Goal: Check status: Check status

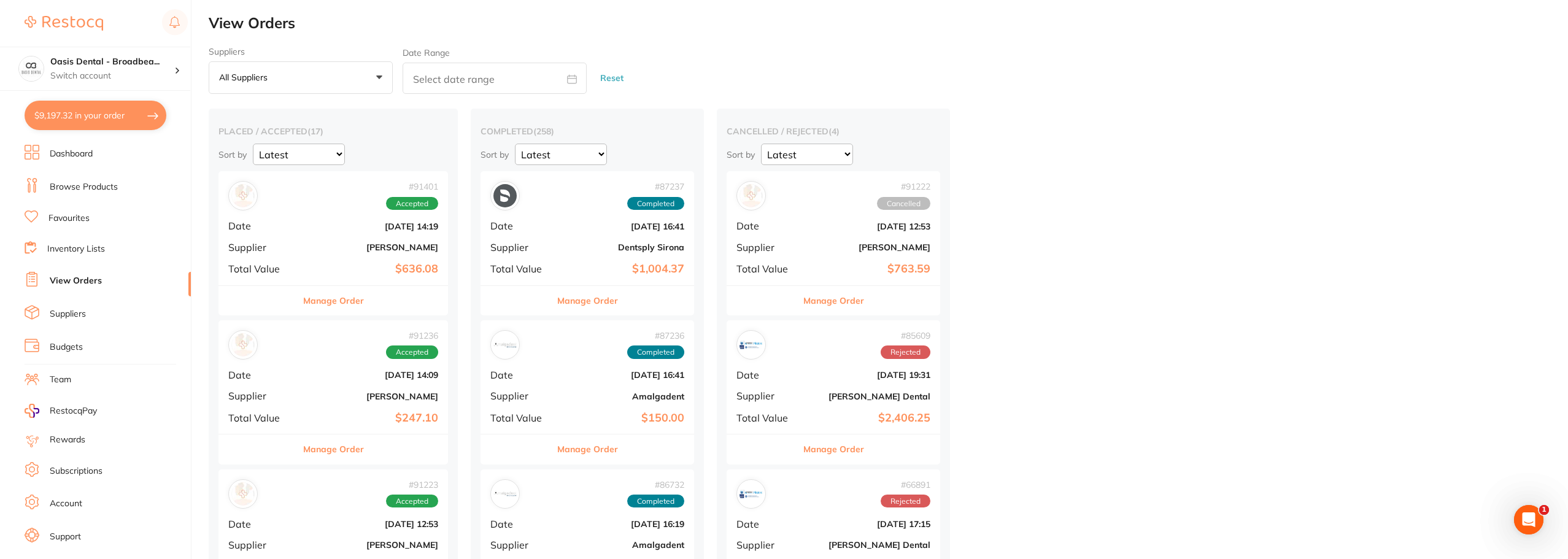
click at [93, 111] on button "$9,197.32 in your order" at bounding box center [95, 115] width 142 height 30
checkbox input "true"
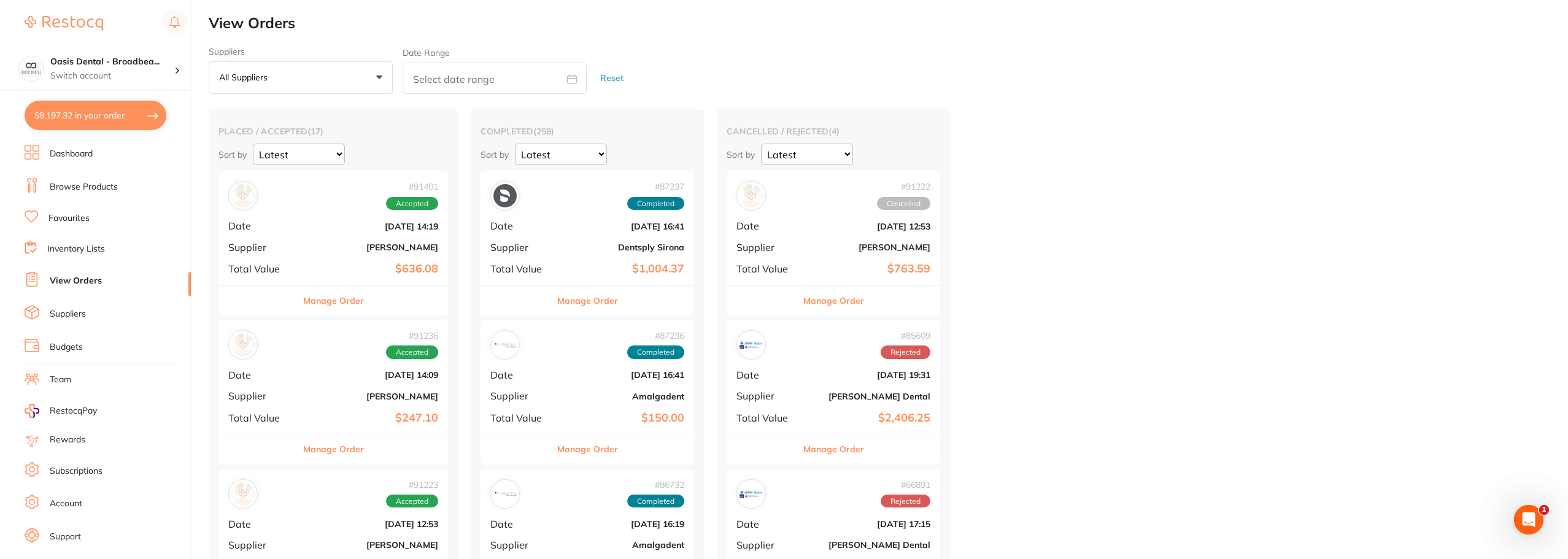
checkbox input "true"
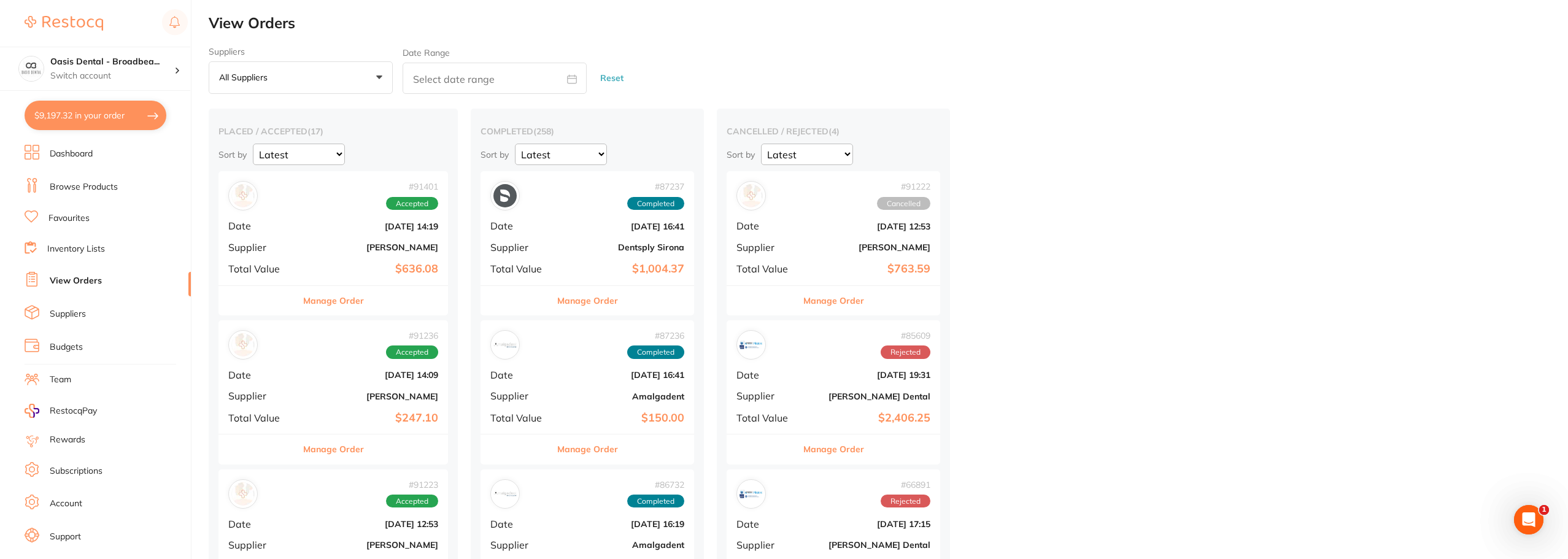
checkbox input "true"
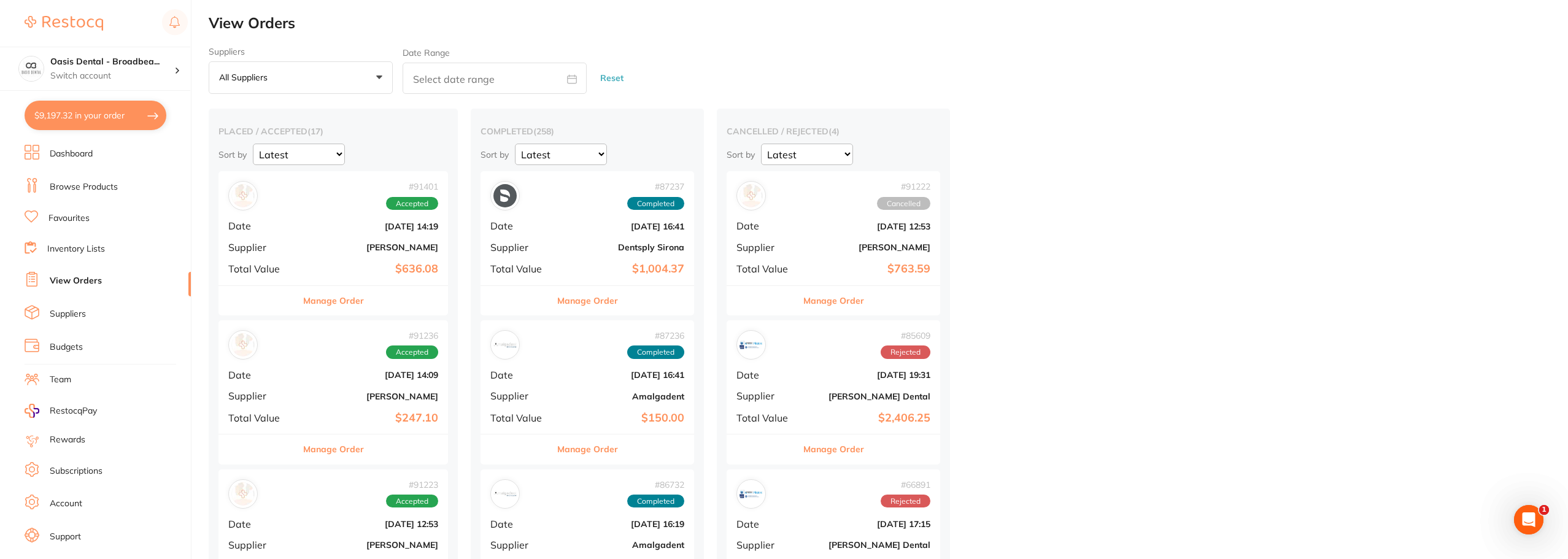
checkbox input "true"
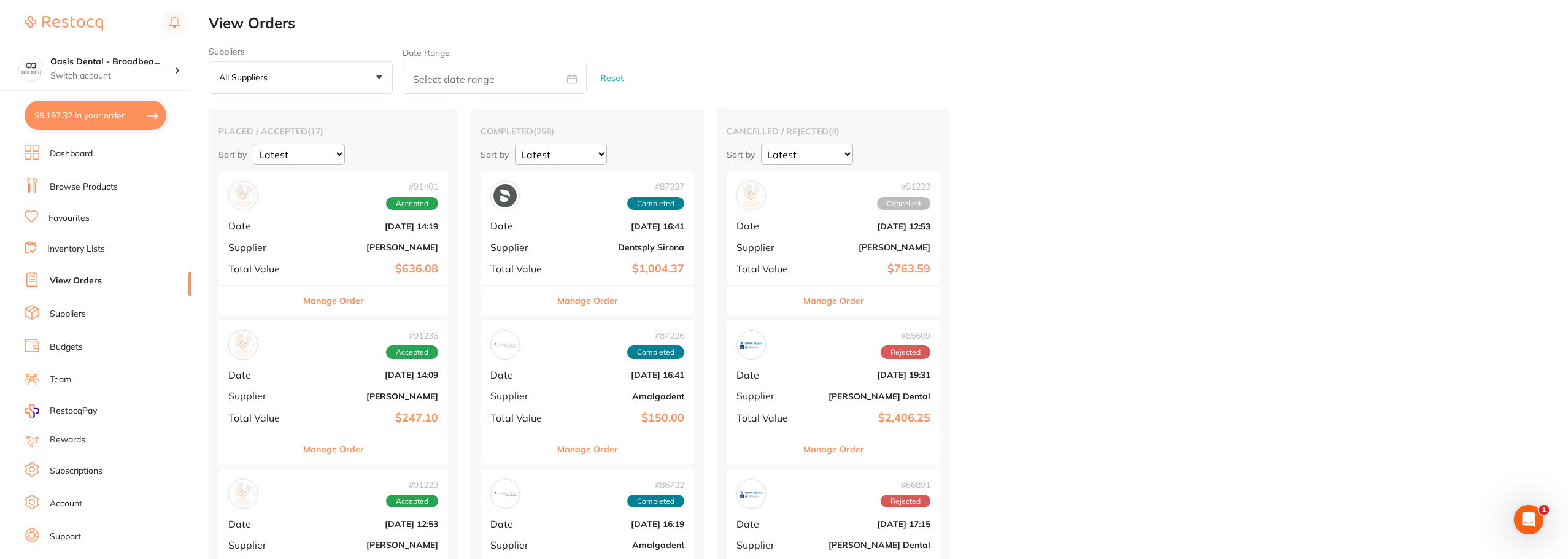
checkbox input "true"
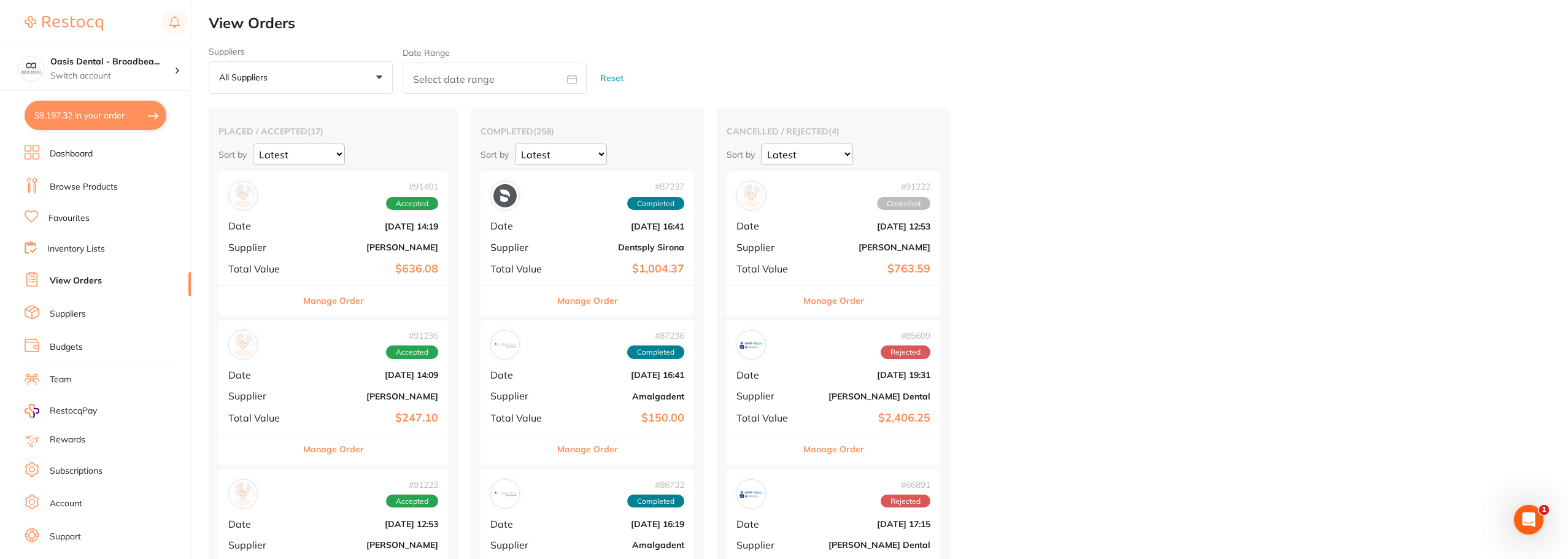
checkbox input "true"
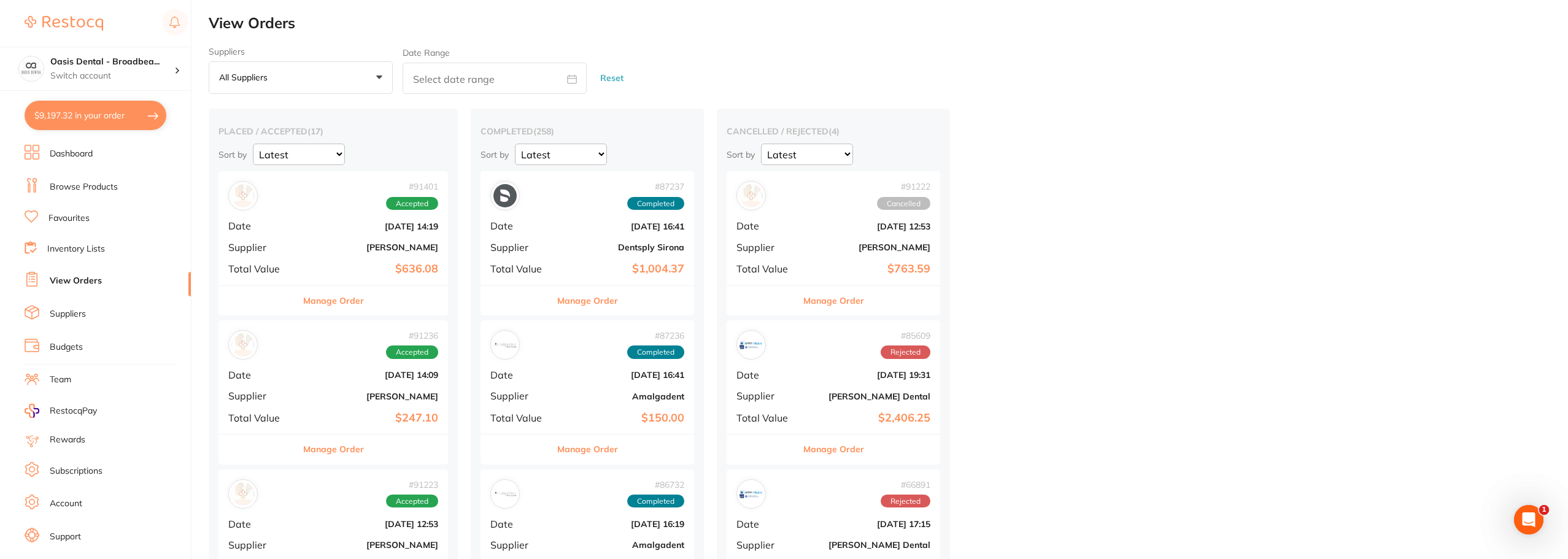
checkbox input "true"
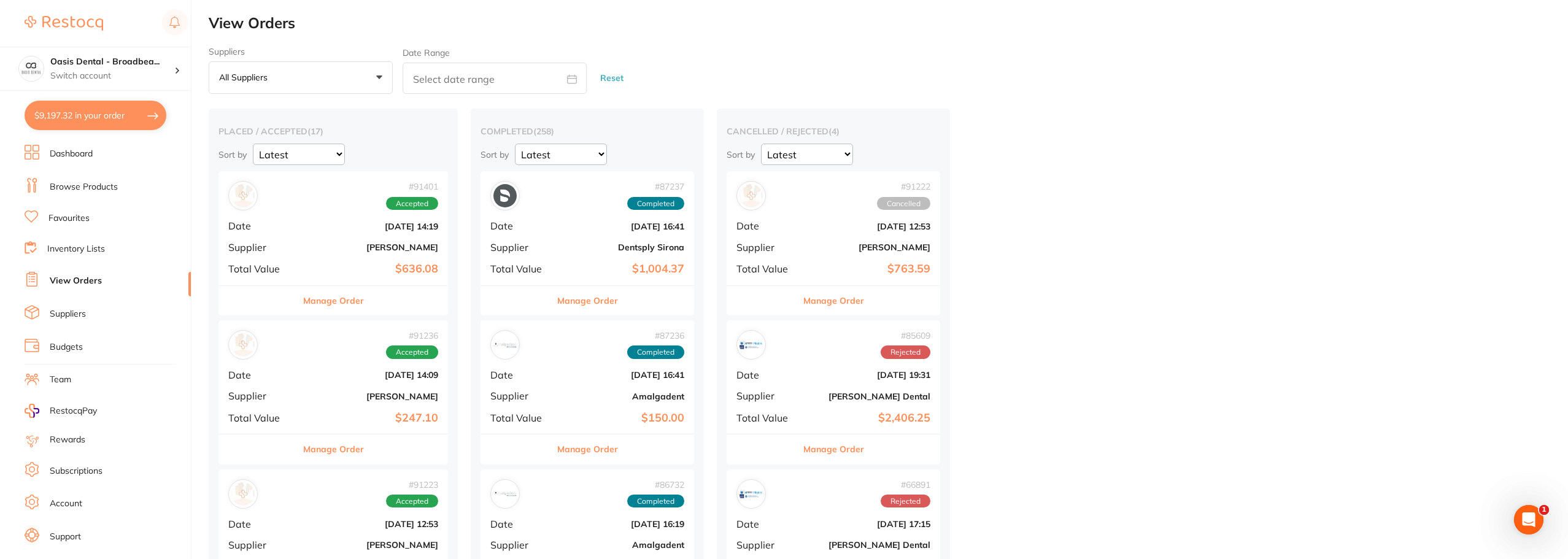
checkbox input "true"
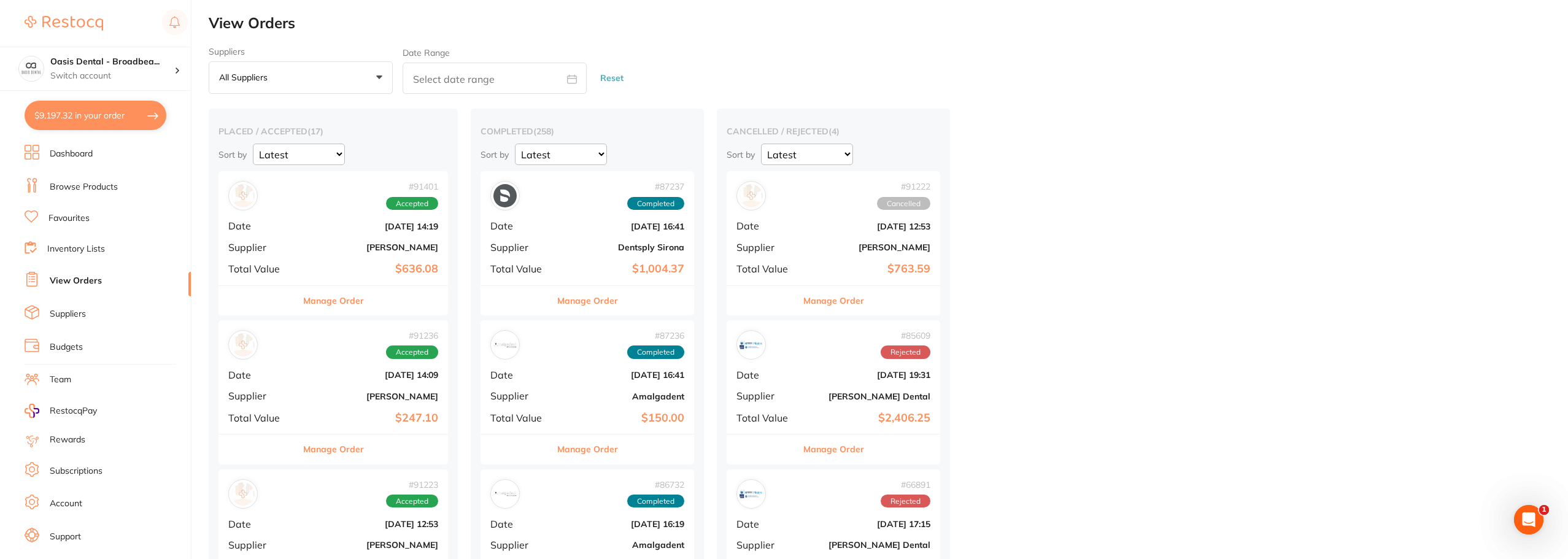
checkbox input "true"
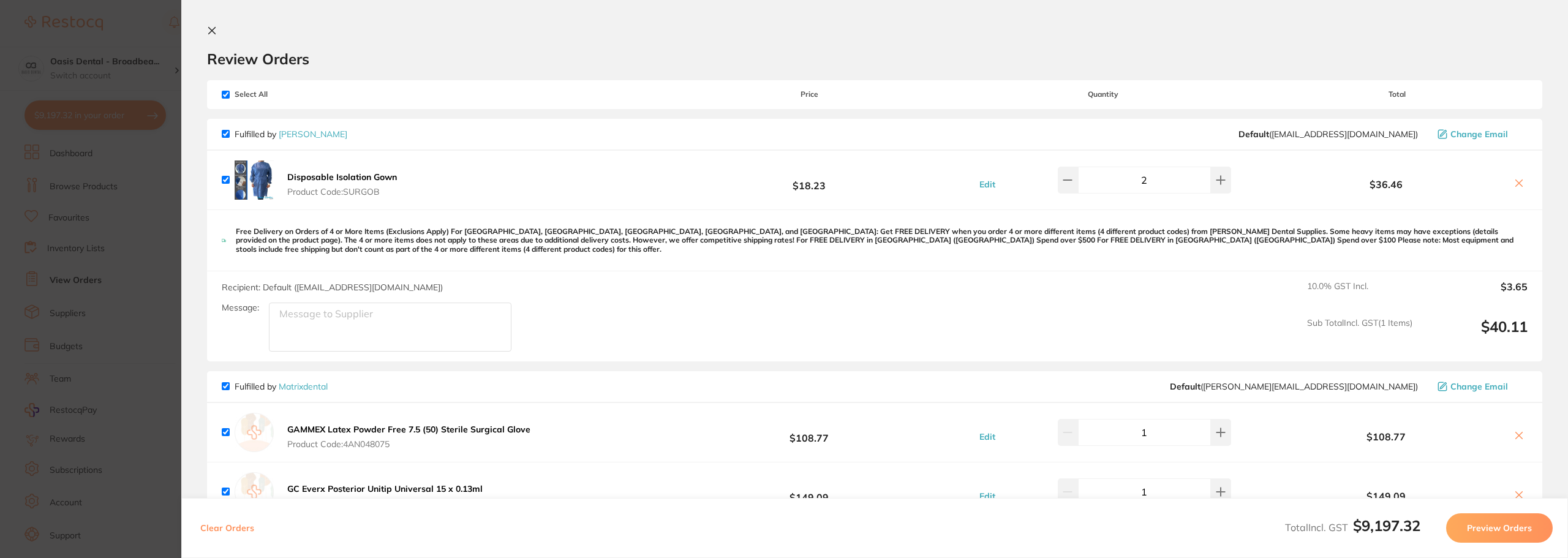
click at [211, 30] on icon at bounding box center [212, 30] width 7 height 7
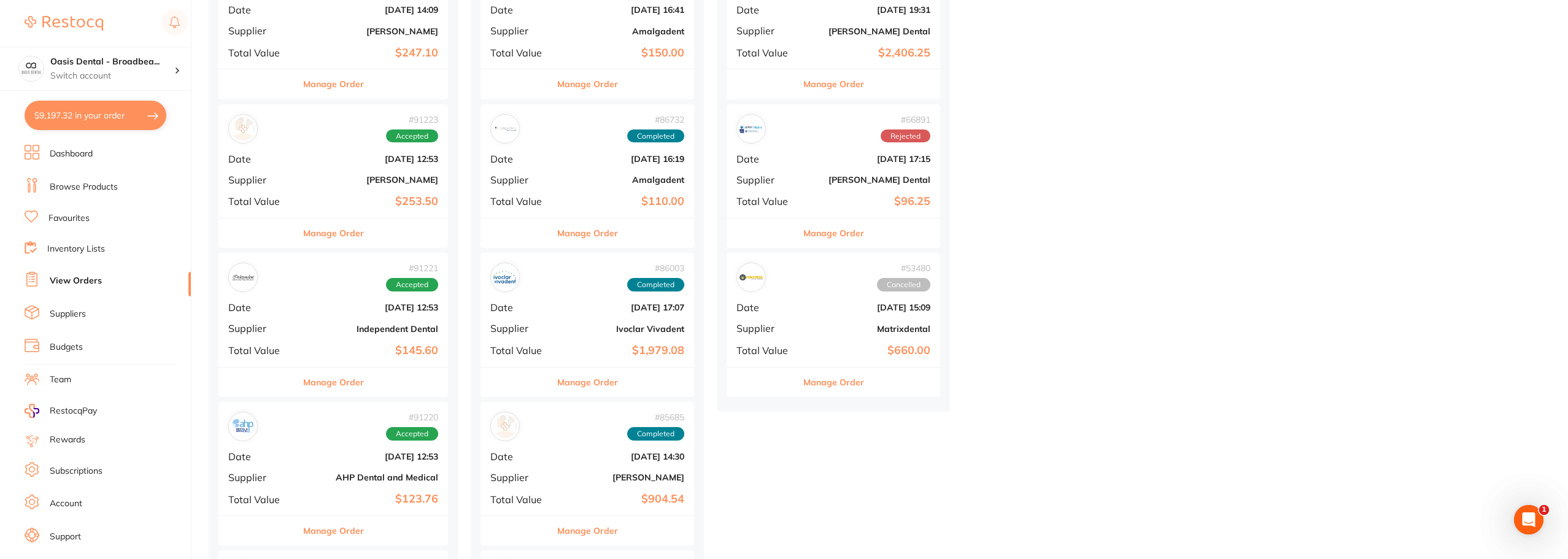
scroll to position [366, 0]
click at [327, 317] on div "# 91221 Accepted Date [DATE] 12:53 Supplier Independent Dental Total Value $145…" at bounding box center [333, 308] width 230 height 113
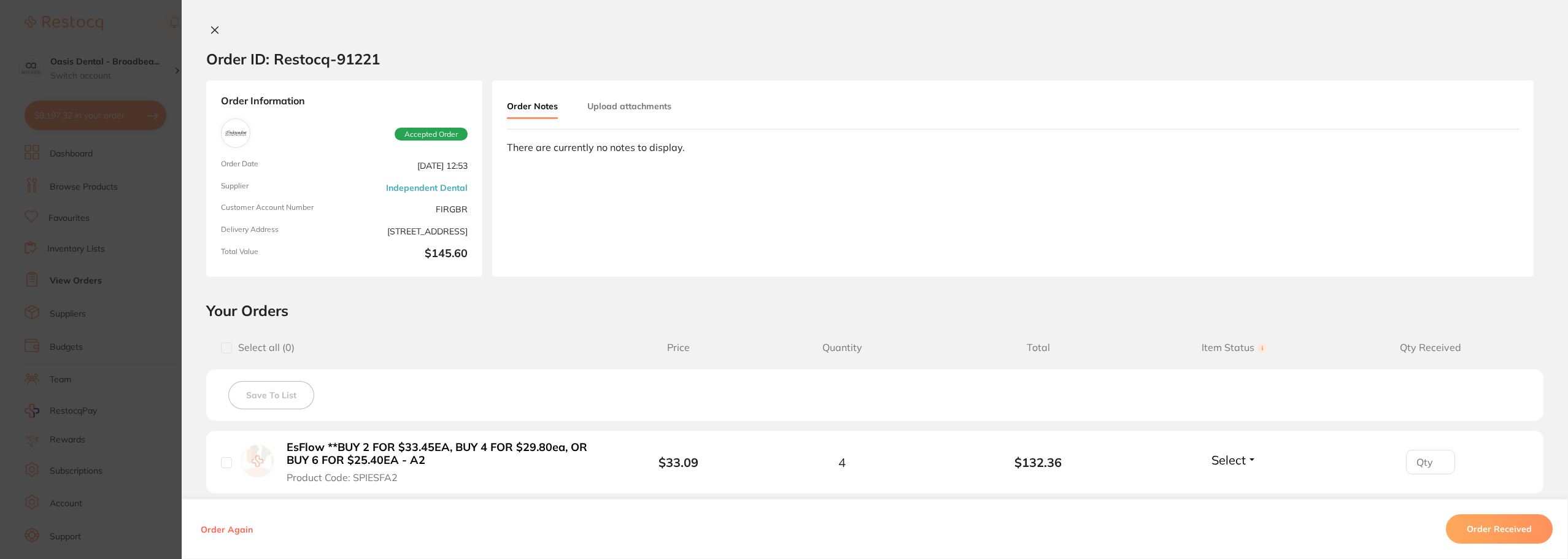
click at [210, 25] on icon at bounding box center [215, 31] width 10 height 10
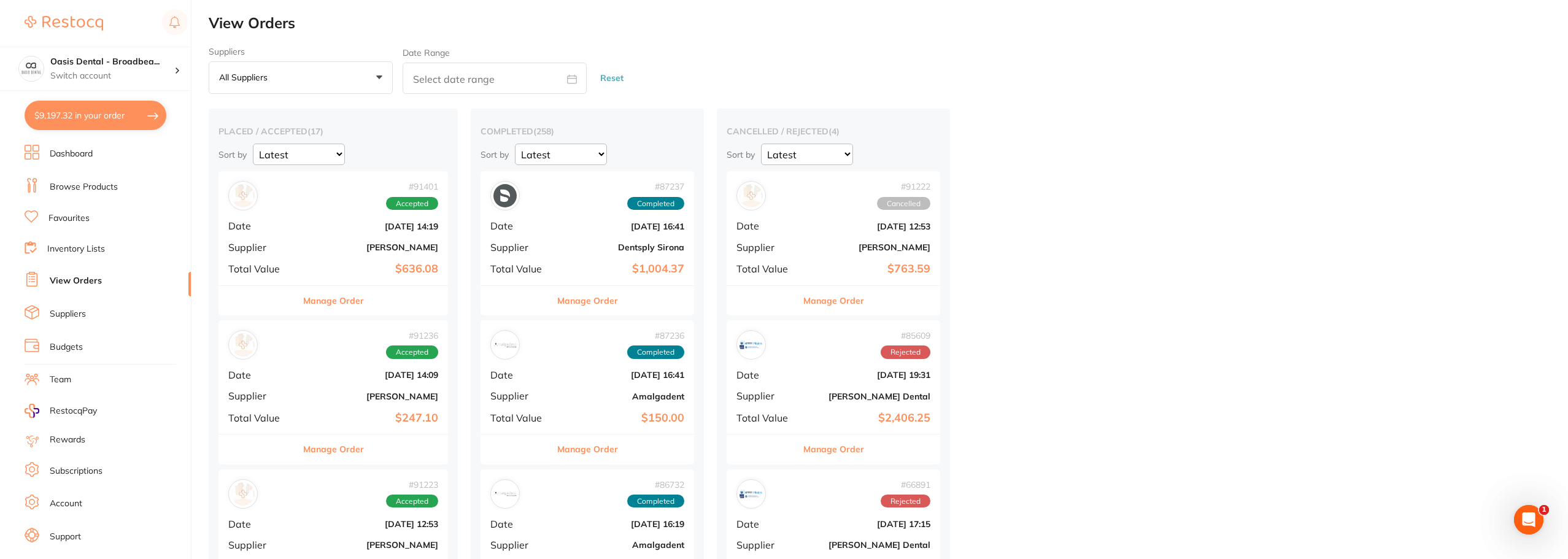
click at [355, 230] on b "[DATE] 14:19" at bounding box center [371, 227] width 133 height 10
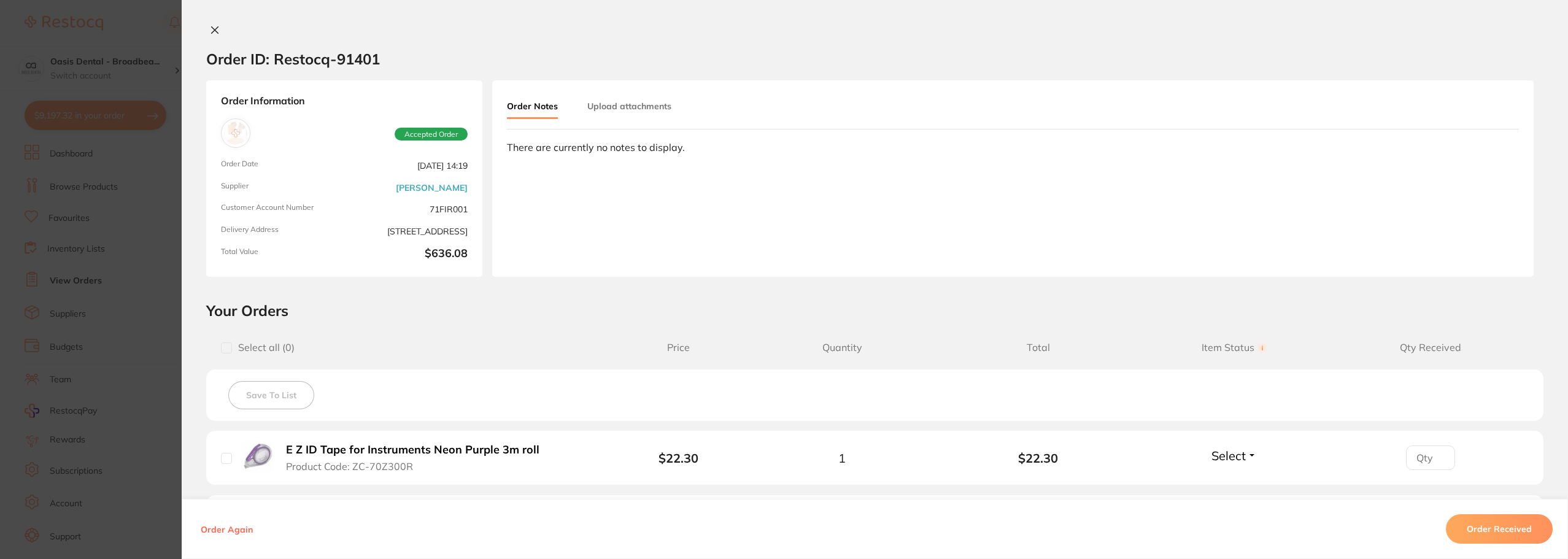
click at [212, 28] on icon at bounding box center [215, 30] width 7 height 7
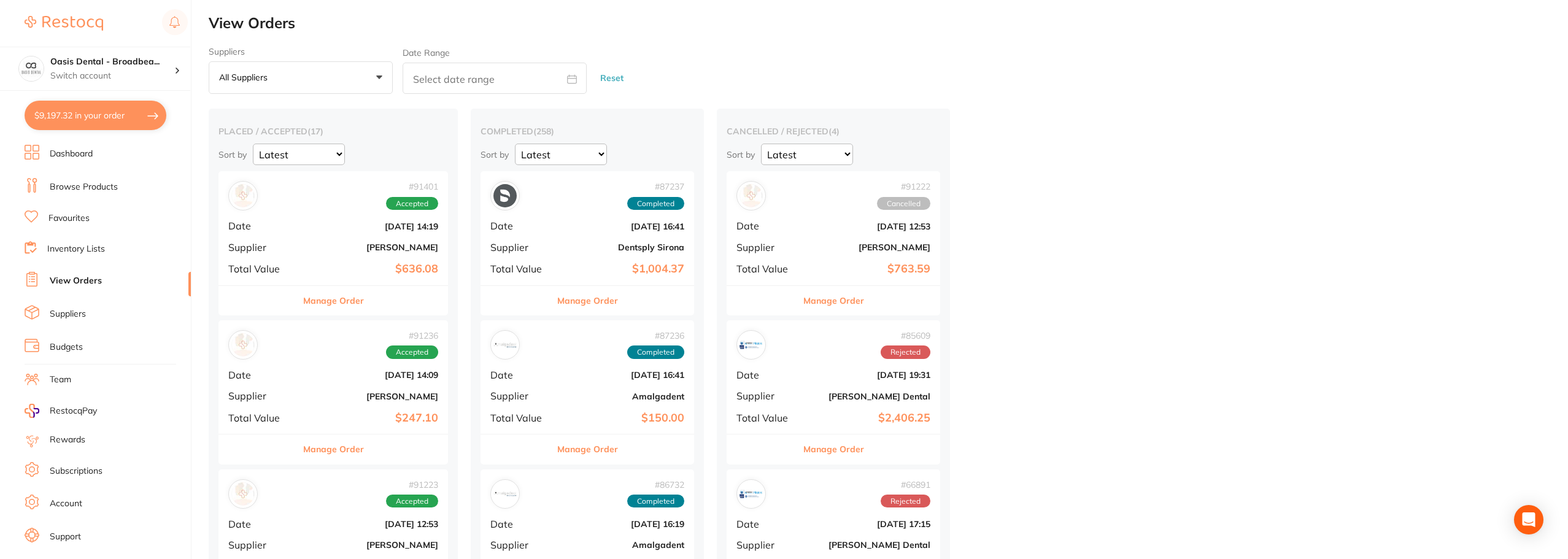
click at [332, 369] on div "# 91236 Accepted Date [DATE] 14:09 Supplier [PERSON_NAME] Total Value $247.10" at bounding box center [333, 377] width 230 height 113
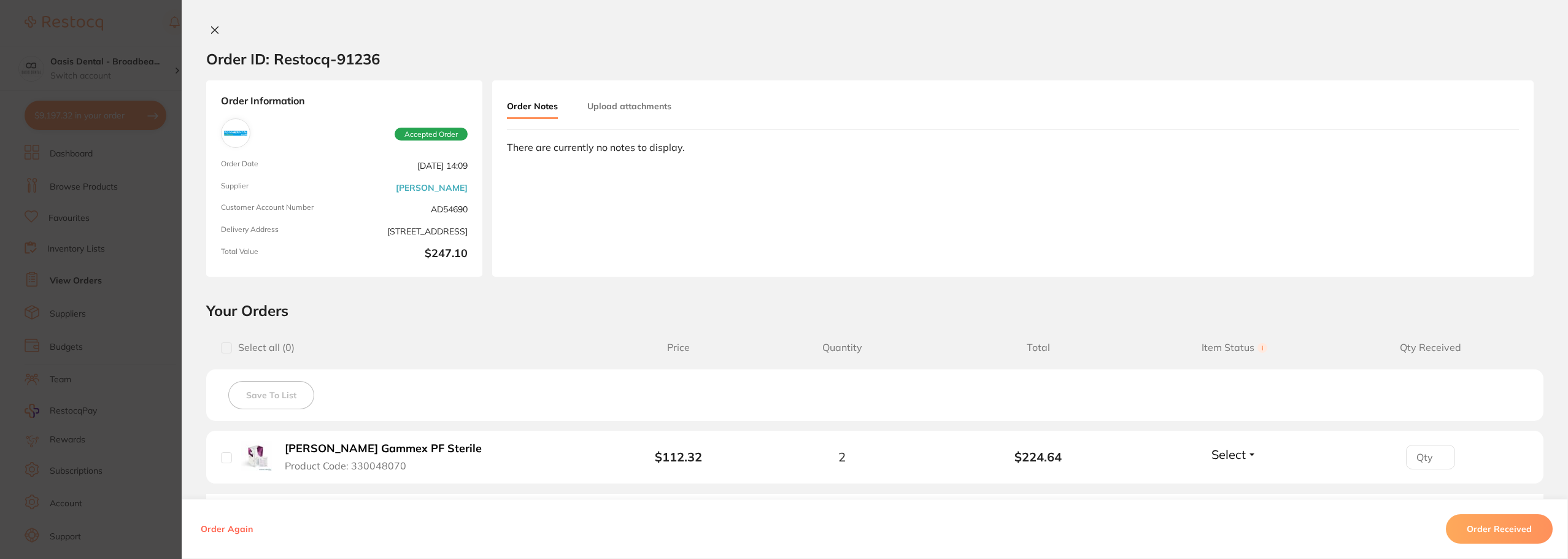
click at [215, 28] on icon at bounding box center [215, 30] width 7 height 7
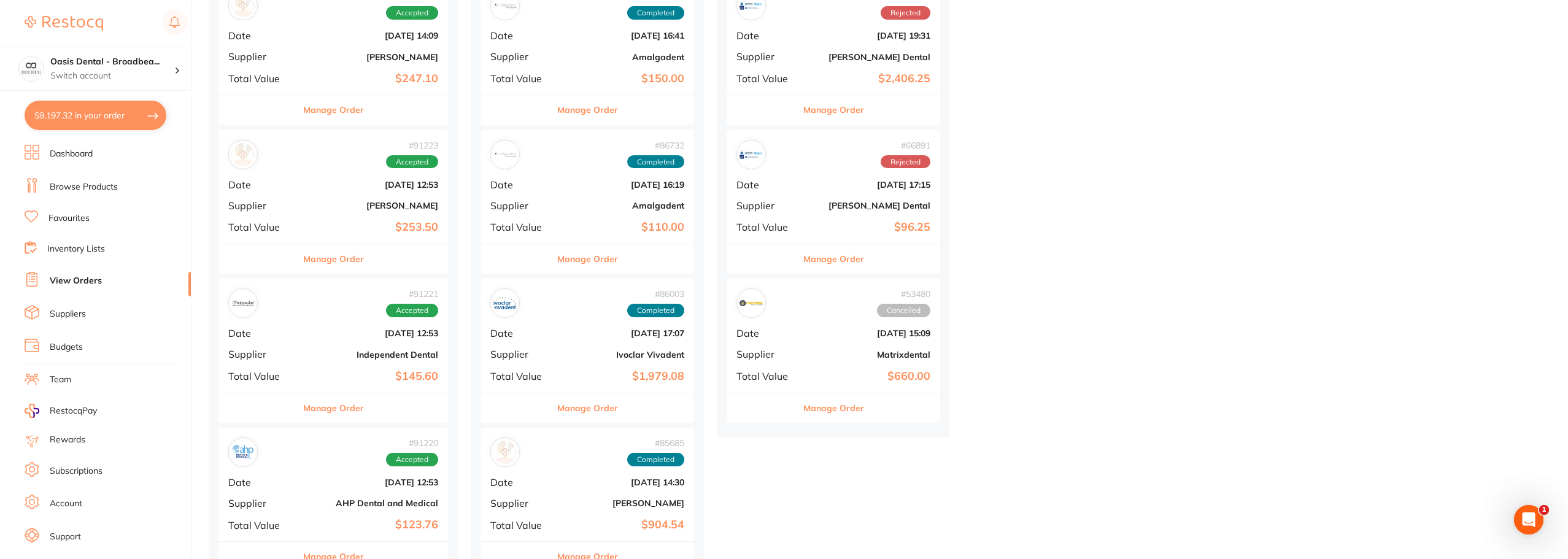
scroll to position [427, 0]
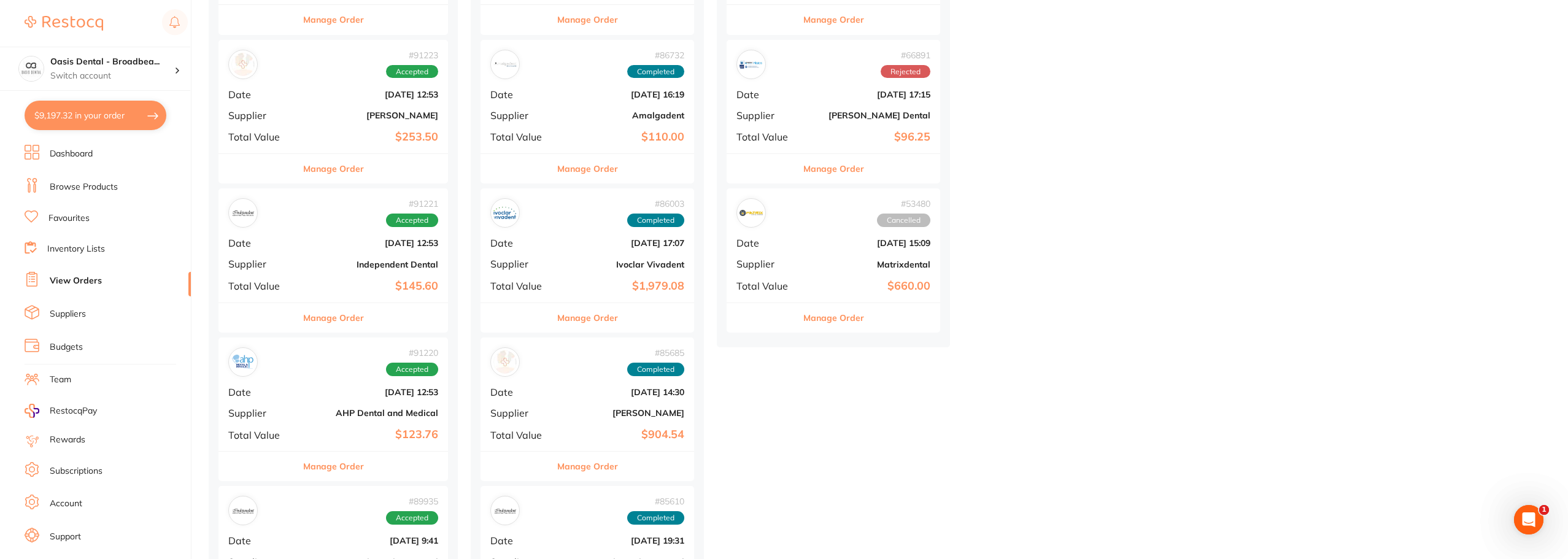
click at [323, 270] on div "# 91221 Accepted Date [DATE] 12:53 Supplier Independent Dental Total Value $145…" at bounding box center [333, 245] width 230 height 113
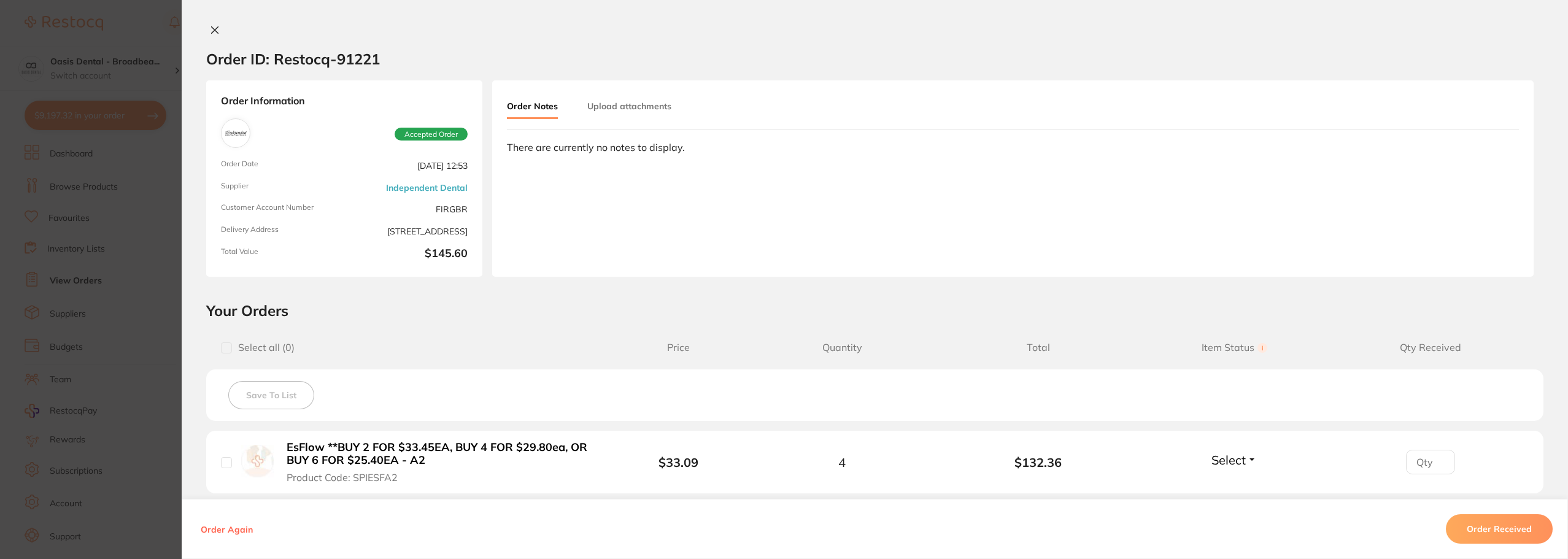
click at [211, 27] on icon at bounding box center [215, 31] width 10 height 10
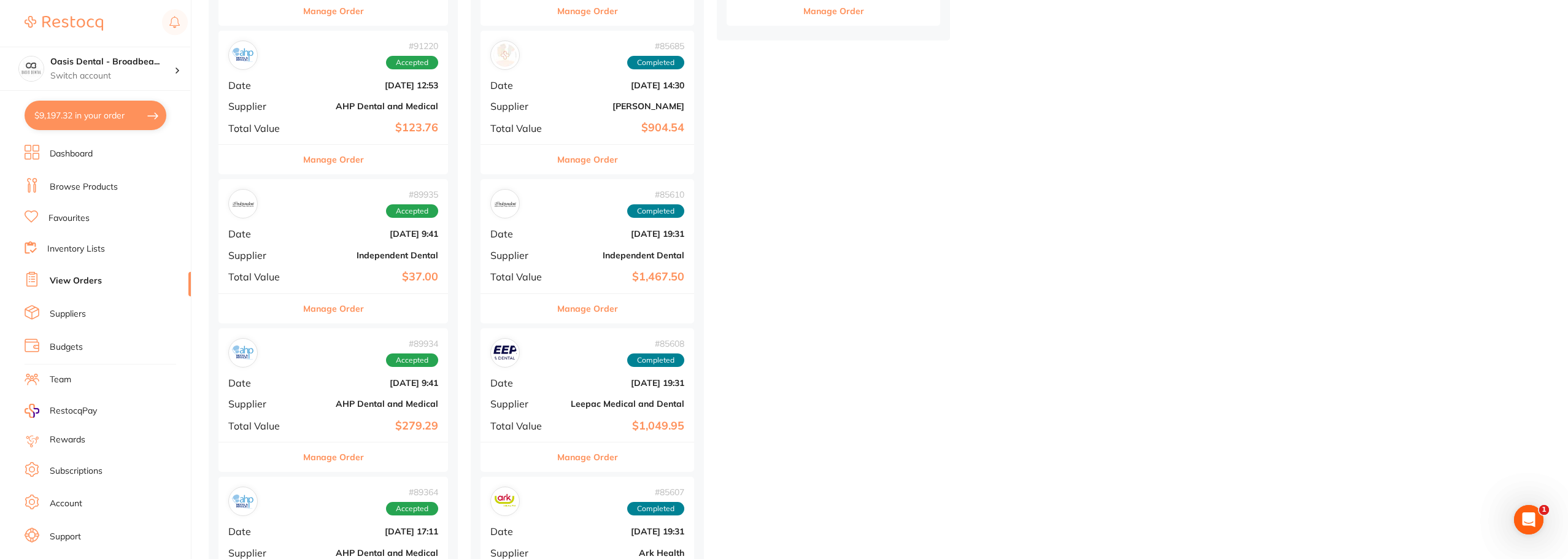
click at [319, 247] on div "# 89935 Accepted Date [DATE] 9:41 Supplier Independent Dental Total Value $37.00" at bounding box center [333, 236] width 230 height 113
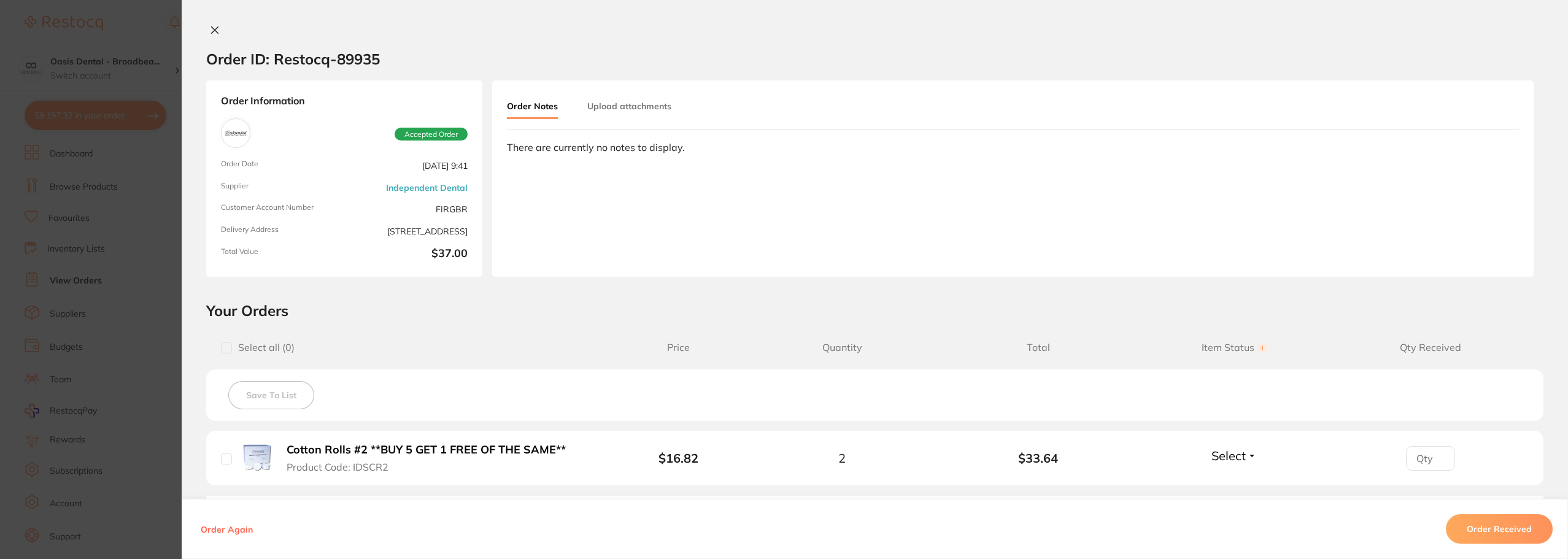
click at [212, 30] on icon at bounding box center [215, 30] width 7 height 7
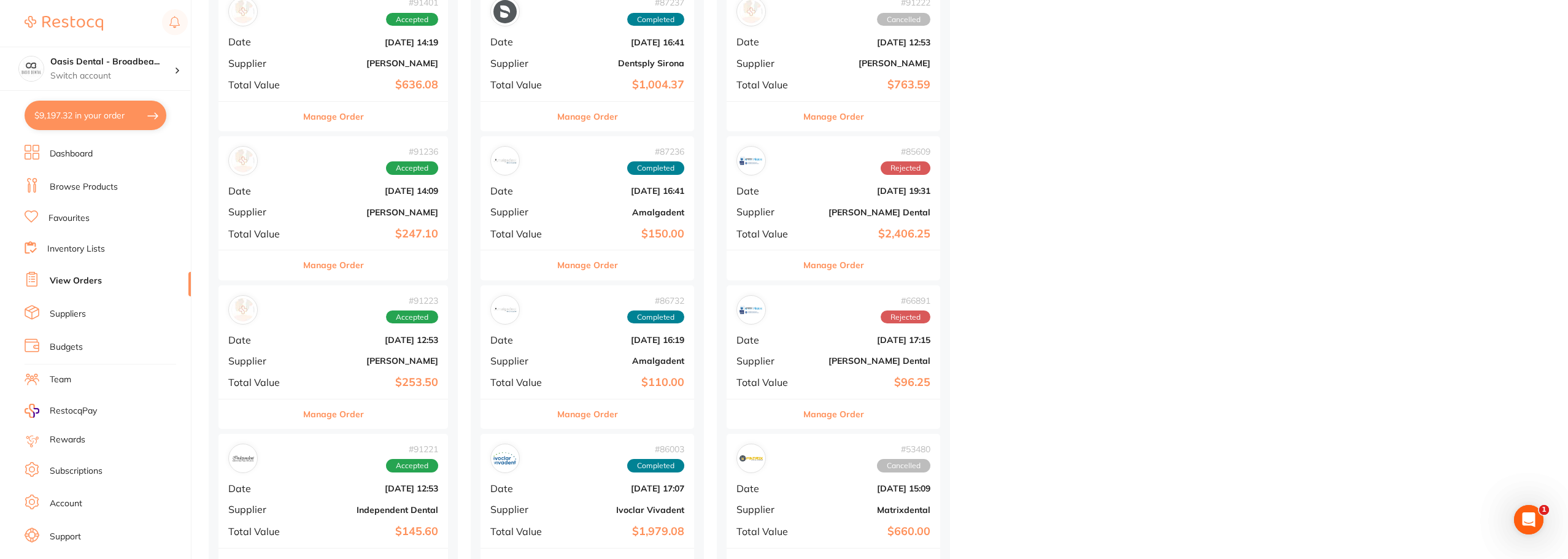
click at [101, 187] on link "Browse Products" at bounding box center [84, 187] width 68 height 12
